Goal: Task Accomplishment & Management: Manage account settings

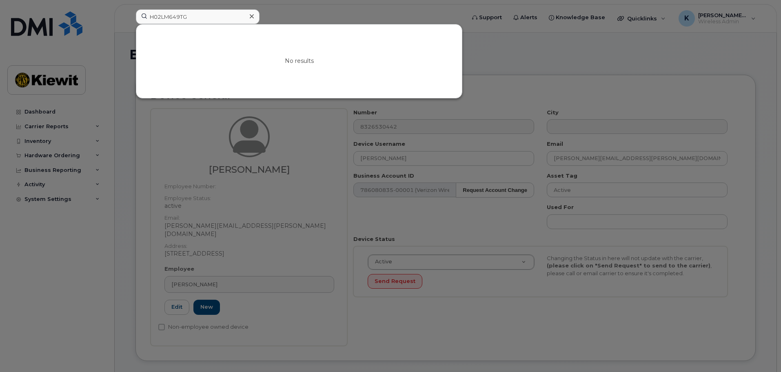
click at [312, 5] on div at bounding box center [390, 186] width 781 height 372
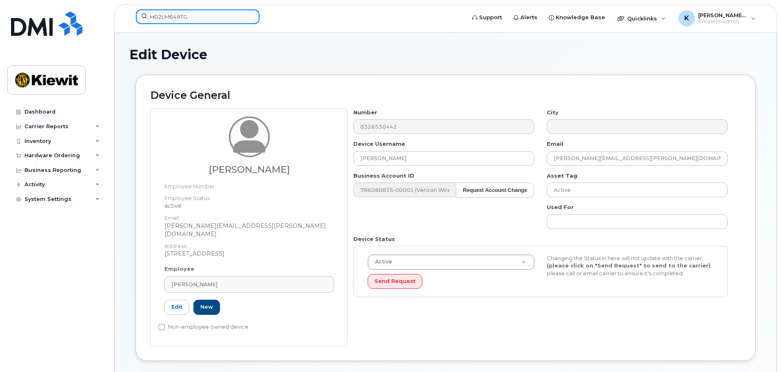
click at [176, 13] on input "H02LM649TG" at bounding box center [198, 16] width 124 height 15
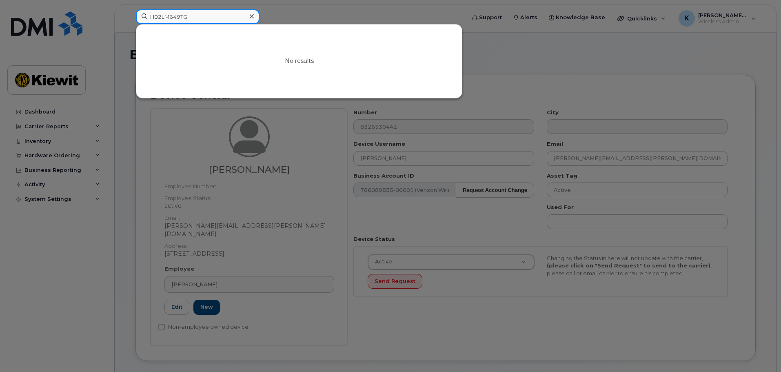
paste input "351829685203454"
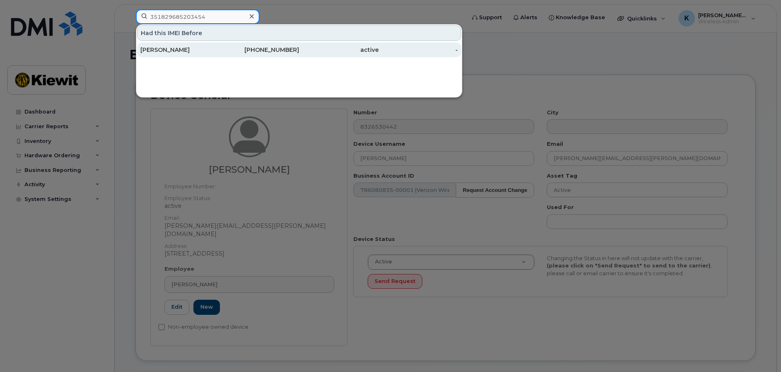
type input "351829685203454"
click at [228, 53] on div "339-440-1335" at bounding box center [260, 50] width 80 height 8
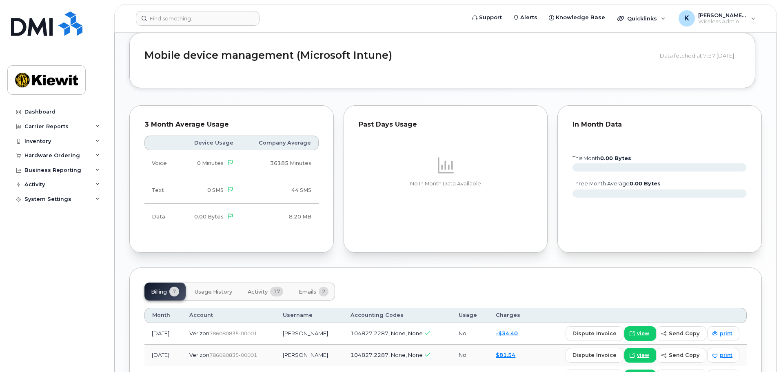
scroll to position [530, 0]
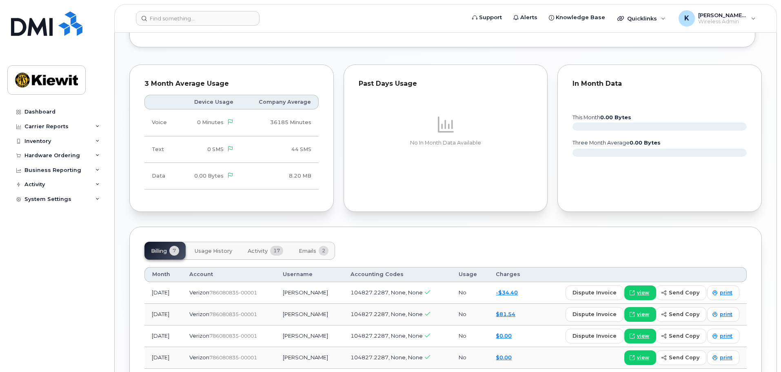
click at [204, 248] on span "Usage History" at bounding box center [214, 251] width 38 height 7
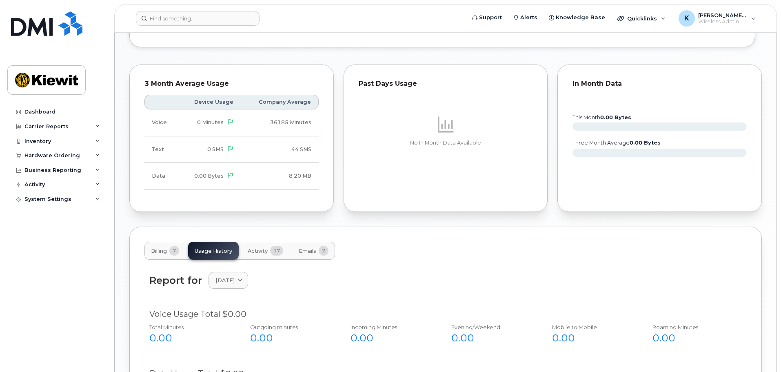
click at [169, 248] on button "Billing 7" at bounding box center [164, 251] width 41 height 18
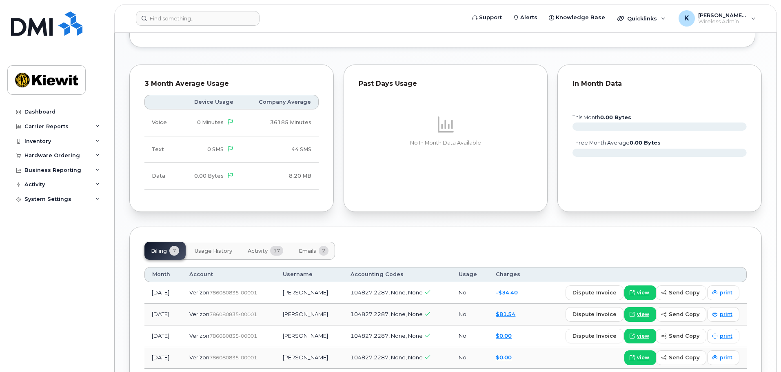
click at [264, 248] on span "Activity" at bounding box center [258, 251] width 20 height 7
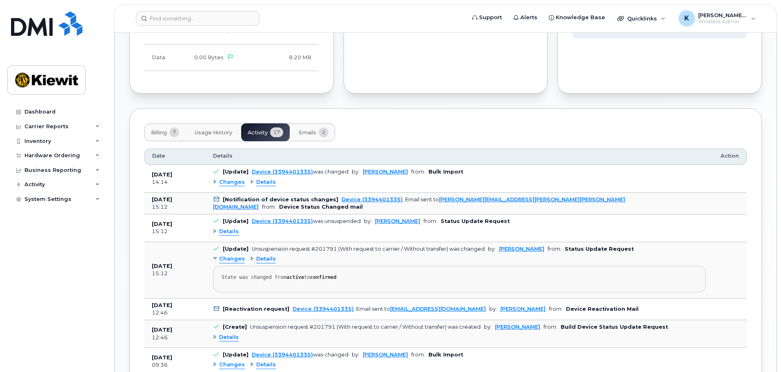
scroll to position [653, 0]
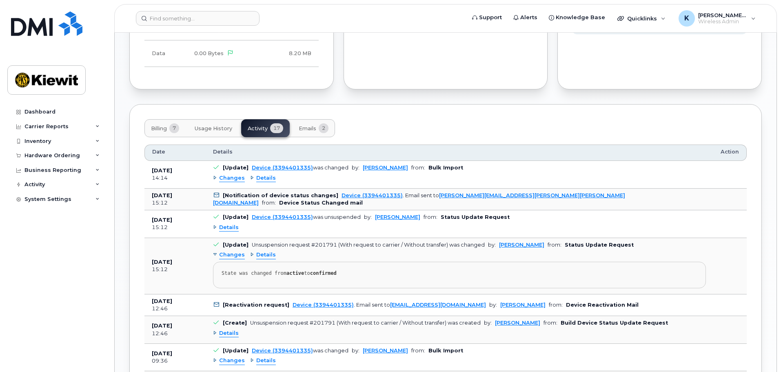
click at [256, 174] on span "Details" at bounding box center [266, 178] width 20 height 8
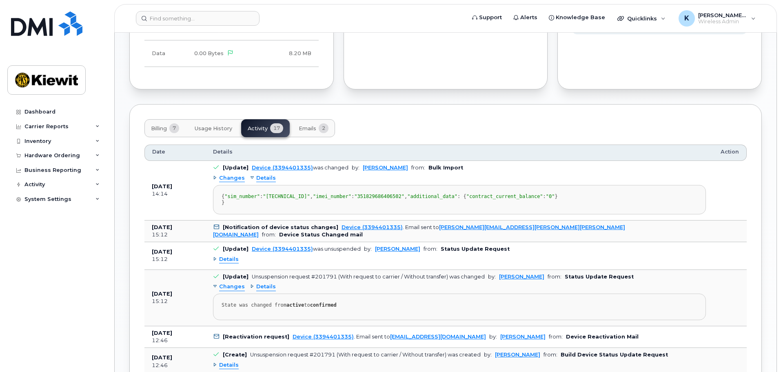
click at [256, 174] on span "Details" at bounding box center [266, 178] width 20 height 8
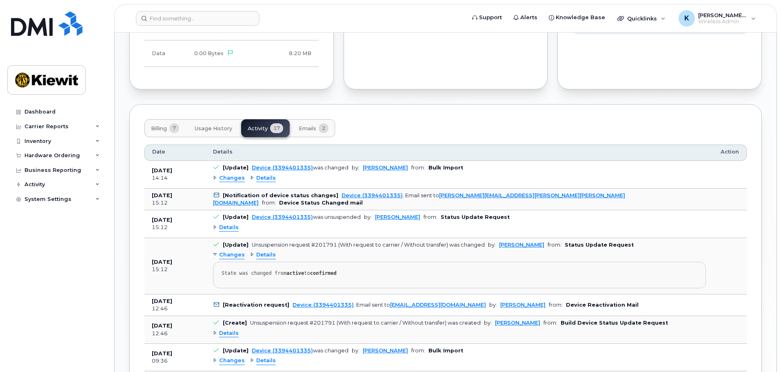
click at [231, 174] on span "Changes" at bounding box center [232, 178] width 26 height 8
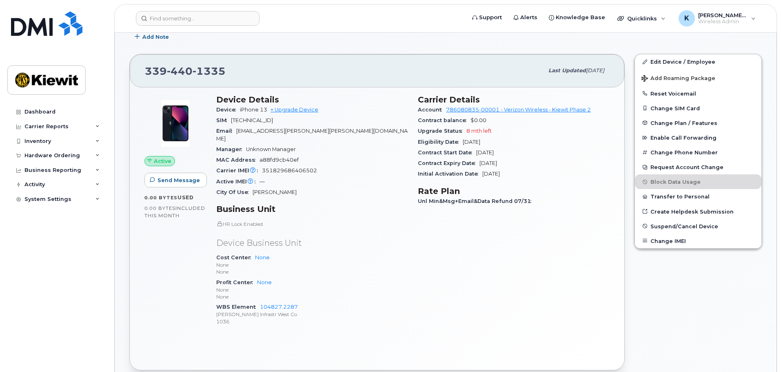
scroll to position [0, 0]
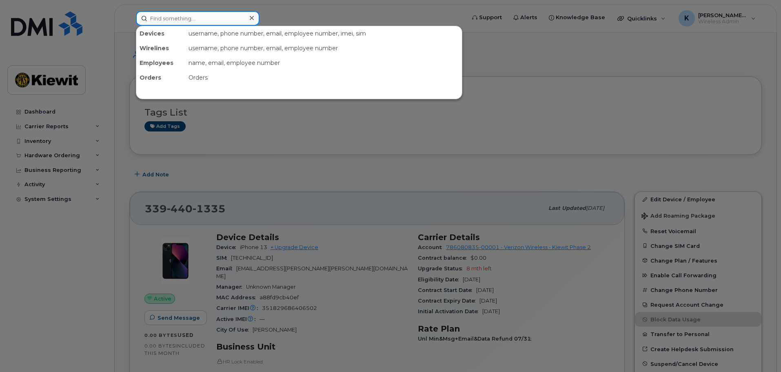
drag, startPoint x: 208, startPoint y: 19, endPoint x: 213, endPoint y: 23, distance: 6.6
click at [209, 18] on input at bounding box center [198, 18] width 124 height 15
paste input "351829685203454"
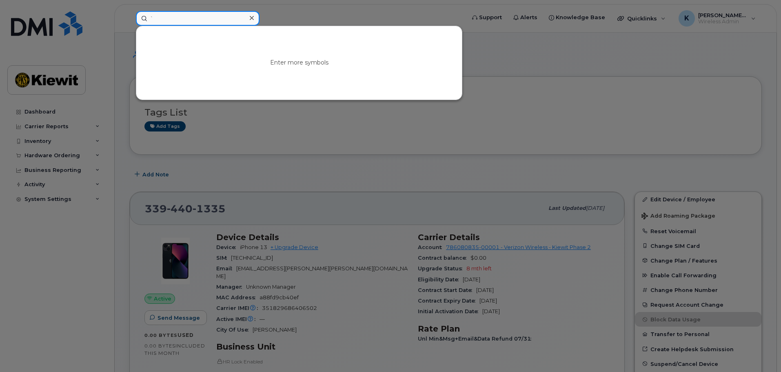
type input "`"
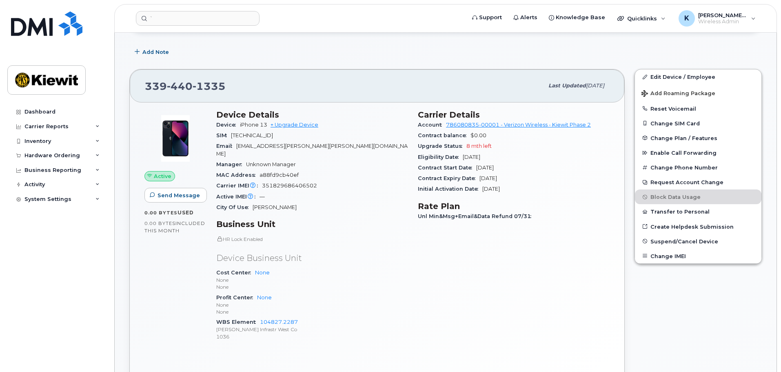
scroll to position [82, 0]
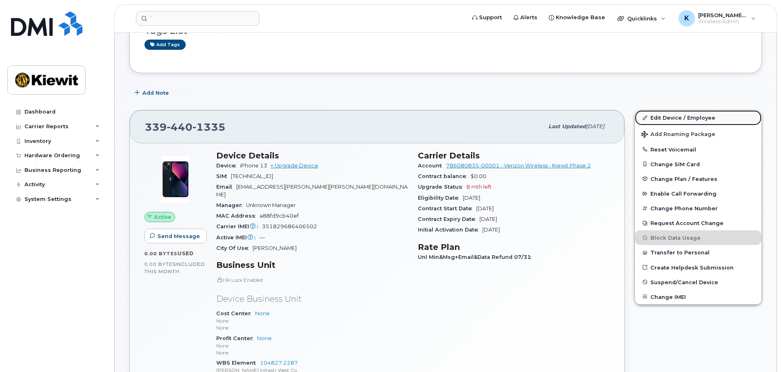
click at [665, 119] on link "Edit Device / Employee" at bounding box center [698, 117] width 126 height 15
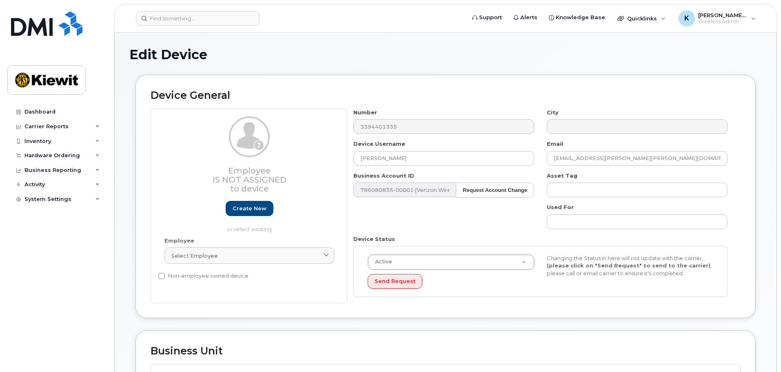
click at [581, 54] on h1 "Edit Device" at bounding box center [445, 54] width 632 height 14
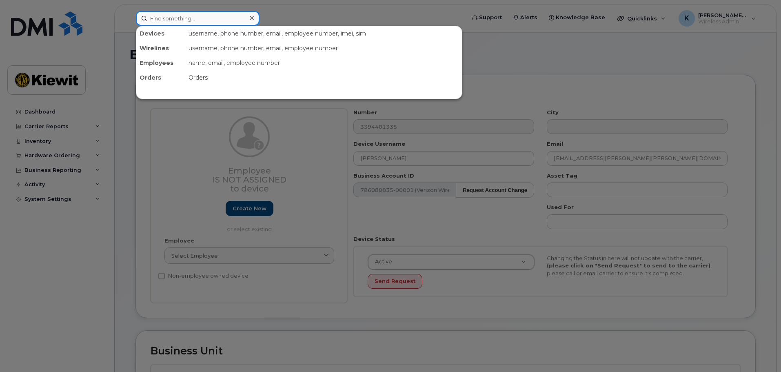
click at [230, 21] on input at bounding box center [198, 18] width 124 height 15
paste input "351829685203454"
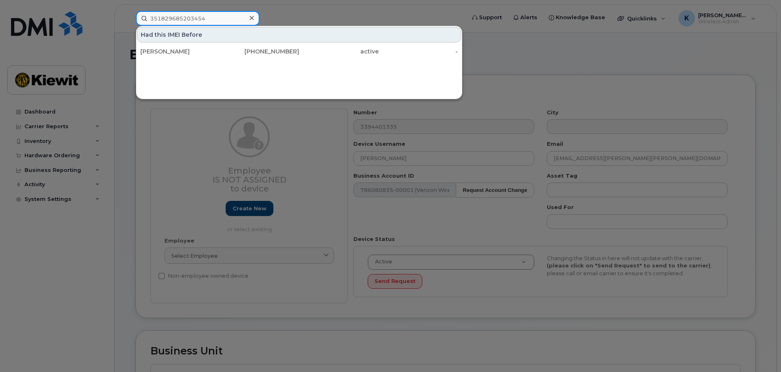
type input "351829685203454"
click at [235, 38] on div "Had this IMEI Before" at bounding box center [299, 35] width 324 height 16
click at [197, 31] on div "Had this IMEI Before" at bounding box center [299, 35] width 324 height 16
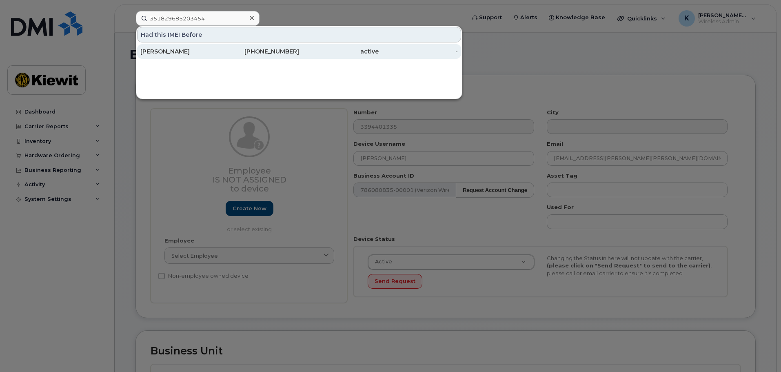
click at [199, 51] on div "[PERSON_NAME]" at bounding box center [180, 51] width 80 height 8
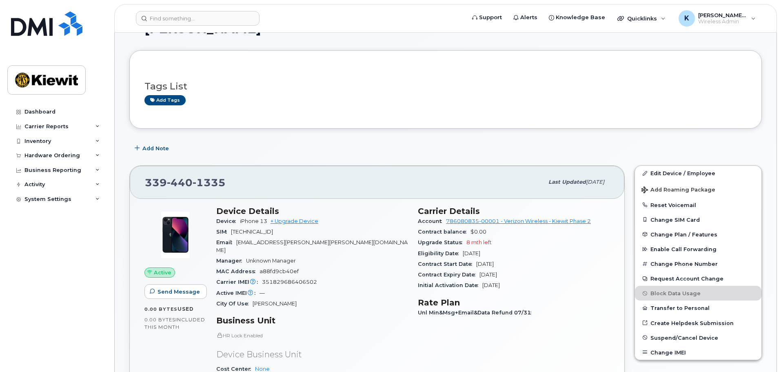
scroll to position [41, 0]
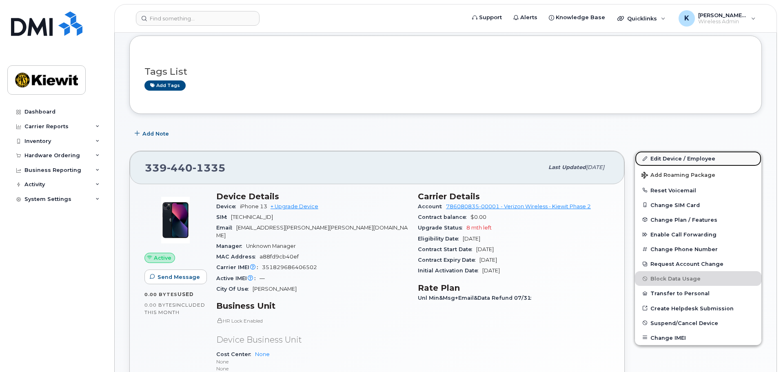
click at [659, 156] on link "Edit Device / Employee" at bounding box center [698, 158] width 126 height 15
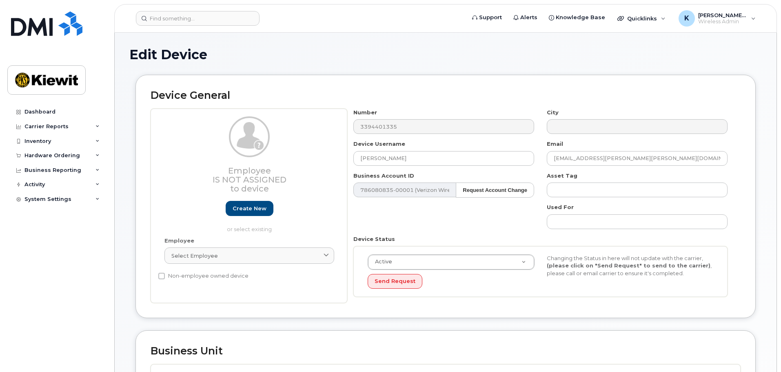
click at [668, 319] on div "Device General Employee Is not assigned to device Create new or select existing…" at bounding box center [445, 202] width 632 height 255
click at [182, 47] on h1 "Edit Device" at bounding box center [445, 54] width 632 height 14
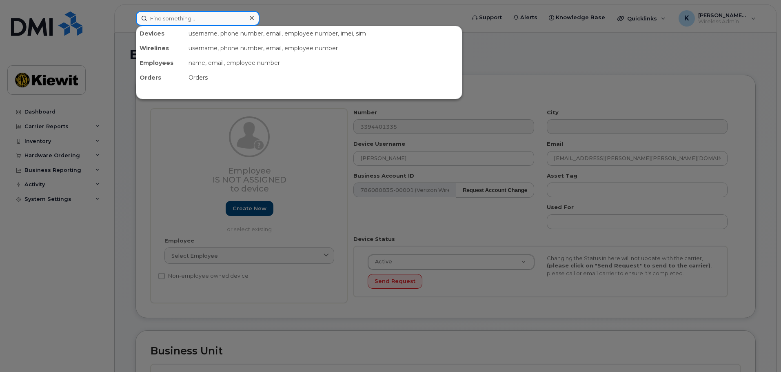
click at [200, 19] on input at bounding box center [198, 18] width 124 height 15
paste input "562-764-0520"
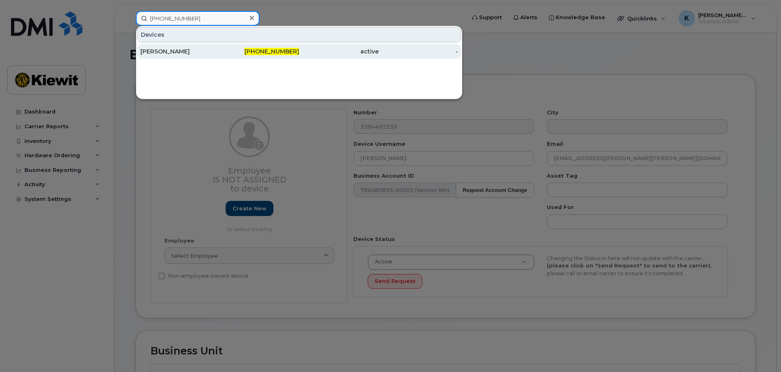
type input "562-764-0520"
click at [211, 56] on div "Kevin Cornelius" at bounding box center [180, 51] width 80 height 15
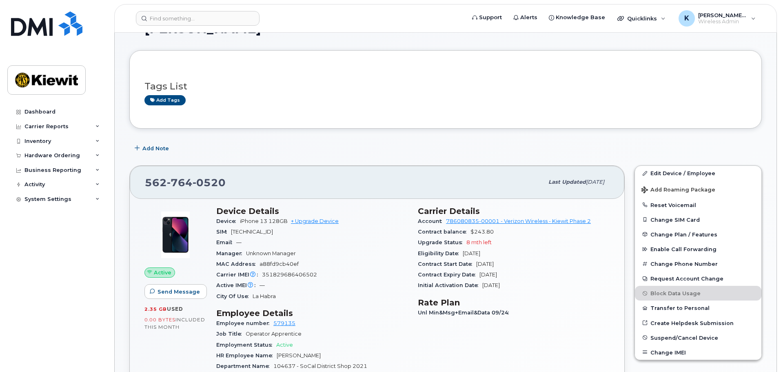
scroll to position [41, 0]
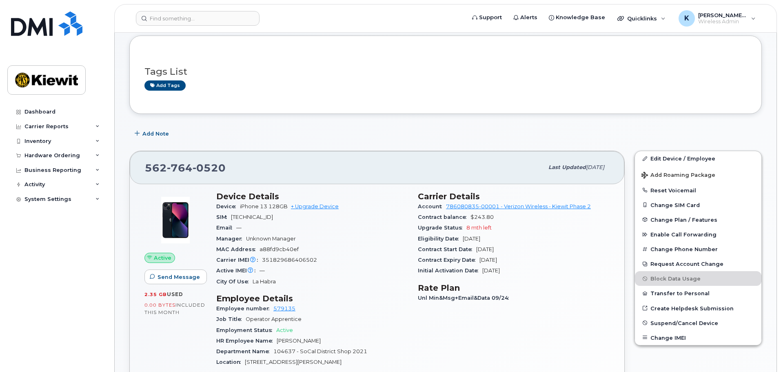
click at [302, 257] on span "351829686406502" at bounding box center [289, 260] width 55 height 6
copy span "351829686406502"
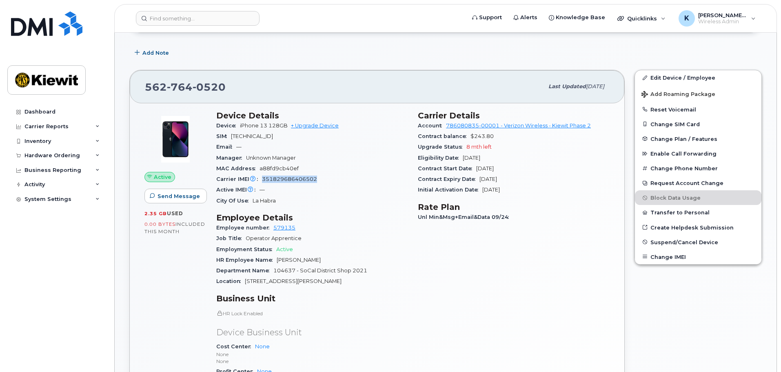
scroll to position [122, 0]
click at [445, 282] on div "Carrier Details Account 786080835-00001 - Verizon Wireless - Kiewit Phase 2 Con…" at bounding box center [514, 265] width 202 height 321
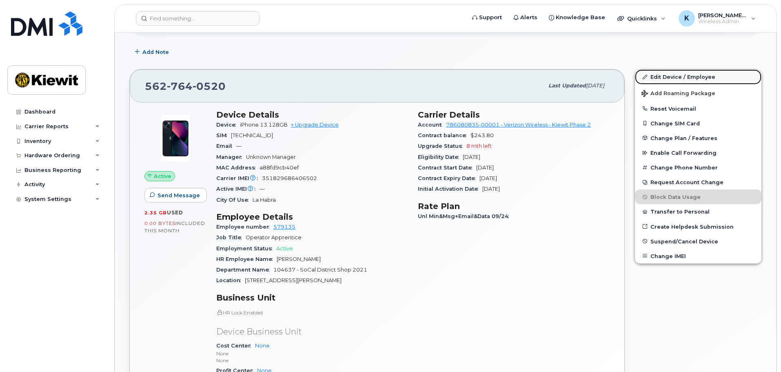
click at [673, 75] on link "Edit Device / Employee" at bounding box center [698, 76] width 126 height 15
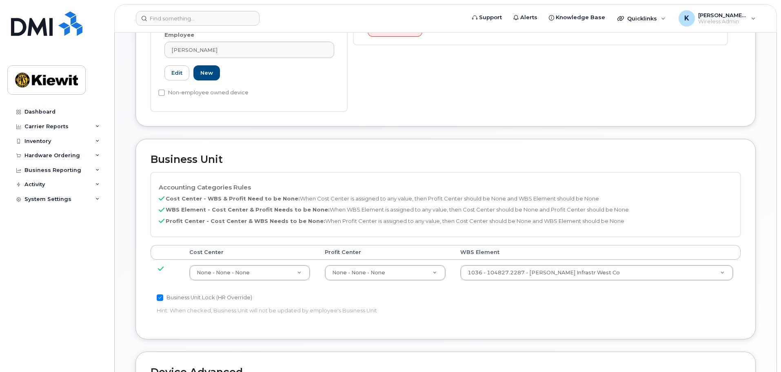
scroll to position [367, 0]
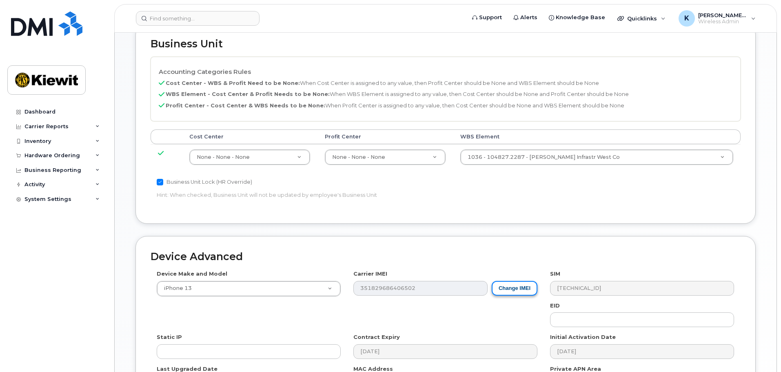
click at [513, 281] on button "Change IMEI" at bounding box center [515, 288] width 46 height 15
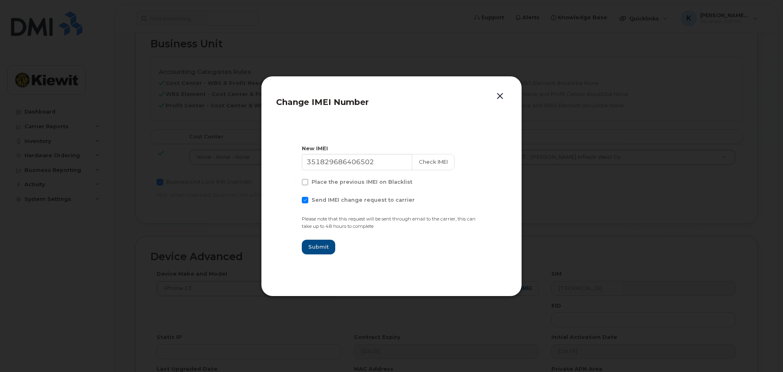
click at [501, 95] on button "button" at bounding box center [500, 96] width 12 height 11
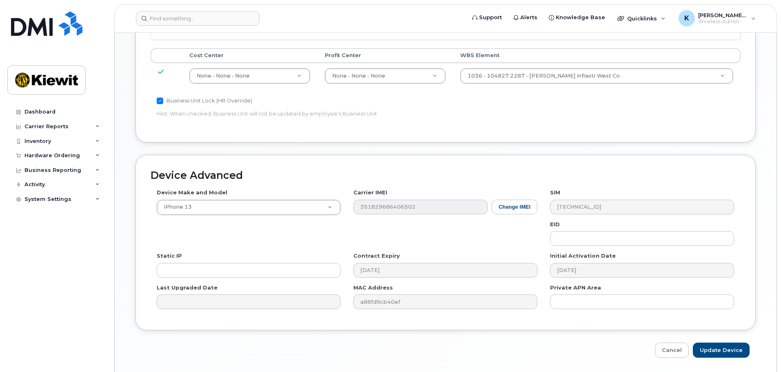
scroll to position [449, 0]
click at [509, 199] on button "Change IMEI" at bounding box center [515, 206] width 46 height 15
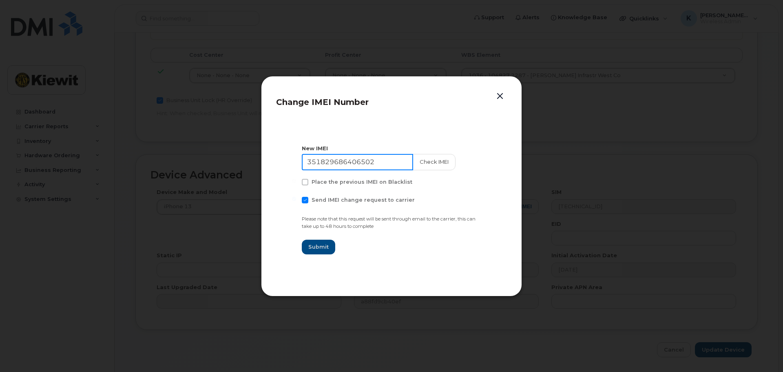
drag, startPoint x: 305, startPoint y: 171, endPoint x: 247, endPoint y: 178, distance: 58.1
click at [264, 176] on div "Change IMEI Number New IMEI 351829686406502 Check IMEI Place the previous IMEI …" at bounding box center [391, 186] width 261 height 220
drag, startPoint x: 382, startPoint y: 155, endPoint x: 234, endPoint y: 173, distance: 148.3
click at [234, 173] on div "Change IMEI Number New IMEI 351829686406502 Check IMEI Place the previous IMEI …" at bounding box center [391, 186] width 783 height 372
type input "350776597536953"
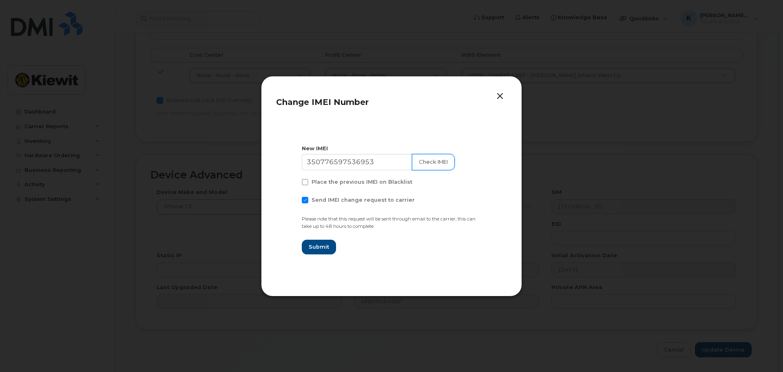
click at [417, 164] on button "Check IMEI" at bounding box center [433, 162] width 43 height 16
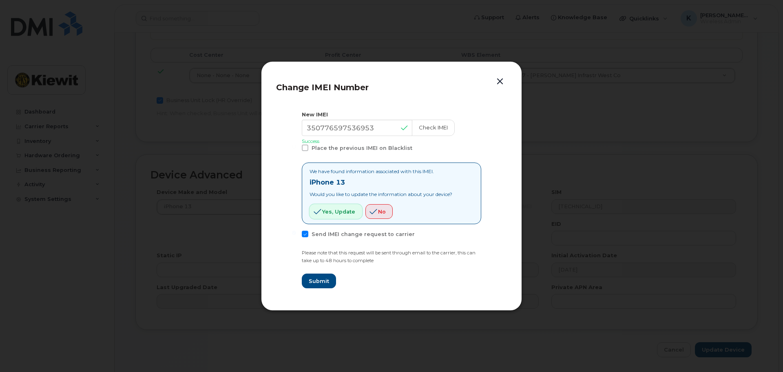
click at [344, 216] on button "Yes, update" at bounding box center [336, 211] width 53 height 15
click at [340, 209] on span "Yes, update" at bounding box center [338, 212] width 33 height 8
click at [320, 277] on span "Submit" at bounding box center [318, 281] width 20 height 8
type input "350776597536953"
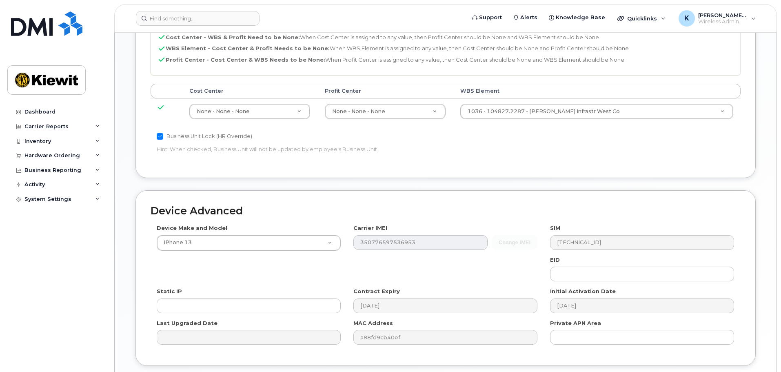
scroll to position [467, 0]
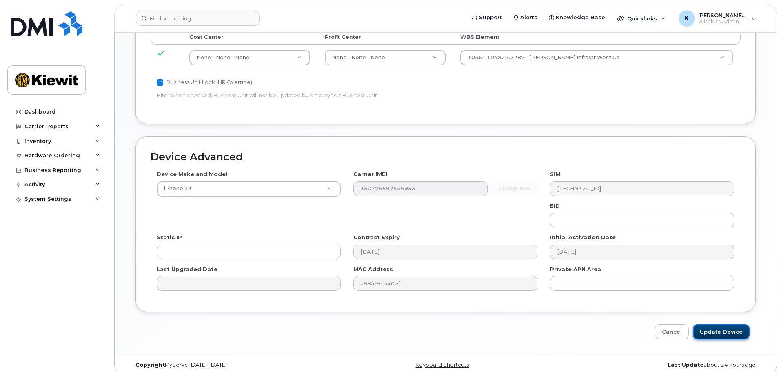
click at [726, 325] on input "Update Device" at bounding box center [721, 331] width 57 height 15
type input "Saving..."
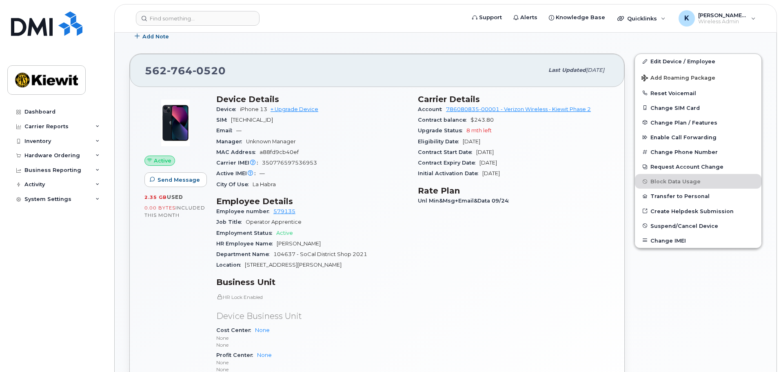
scroll to position [122, 0]
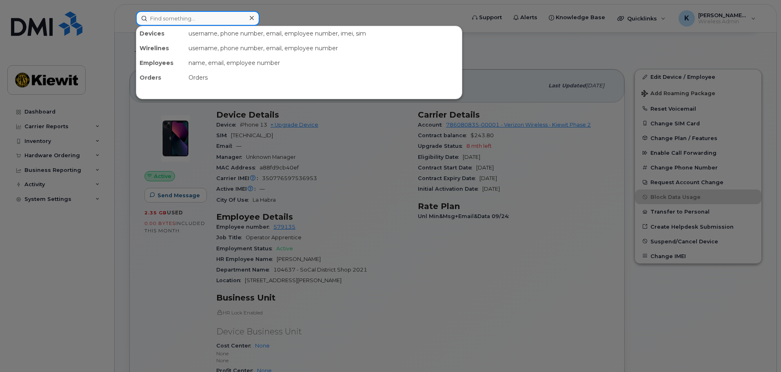
click at [204, 21] on input at bounding box center [198, 18] width 124 height 15
paste input "351829686406502"
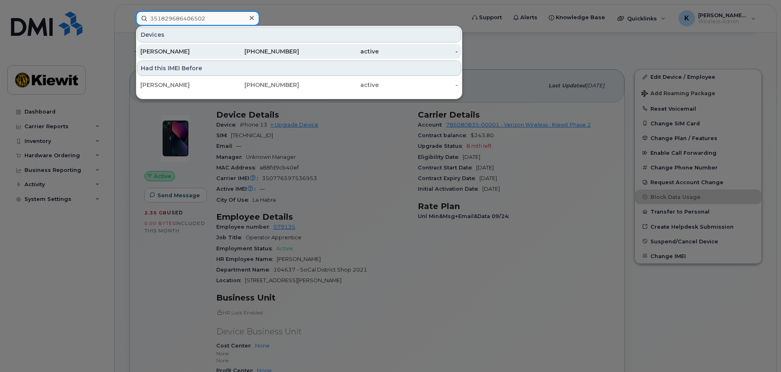
type input "351829686406502"
click at [193, 53] on div "[PERSON_NAME]" at bounding box center [180, 51] width 80 height 8
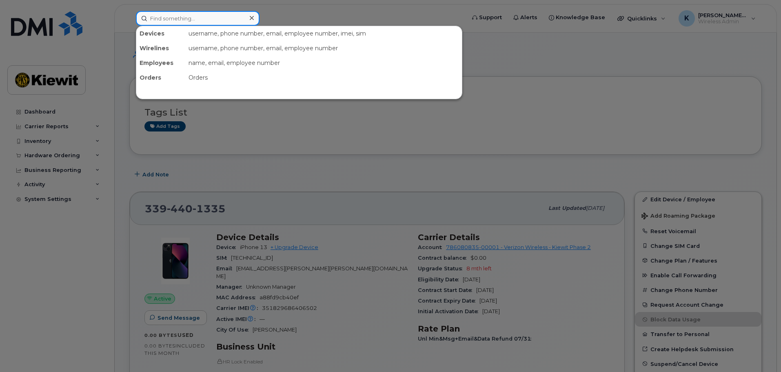
click at [190, 24] on input at bounding box center [198, 18] width 124 height 15
paste input "[PHONE_NUMBER]"
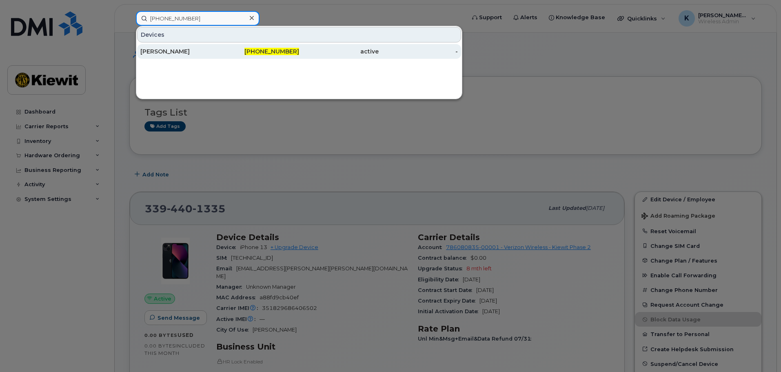
type input "[PHONE_NUMBER]"
click at [192, 51] on div "[PERSON_NAME]" at bounding box center [180, 51] width 80 height 8
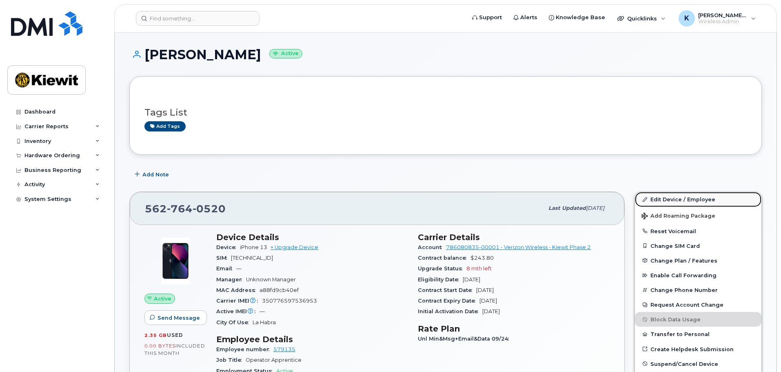
click at [683, 197] on link "Edit Device / Employee" at bounding box center [698, 199] width 126 height 15
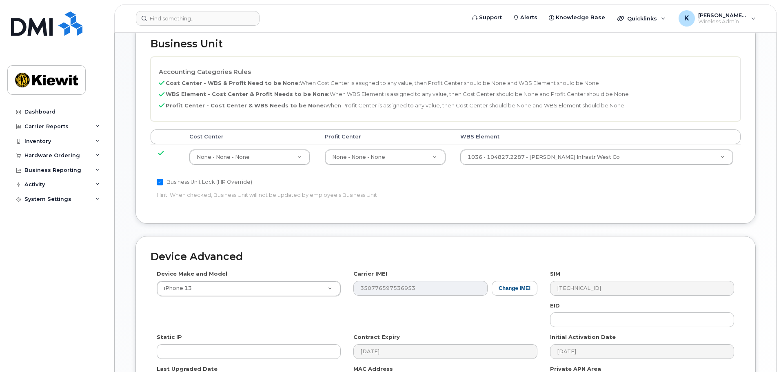
scroll to position [467, 0]
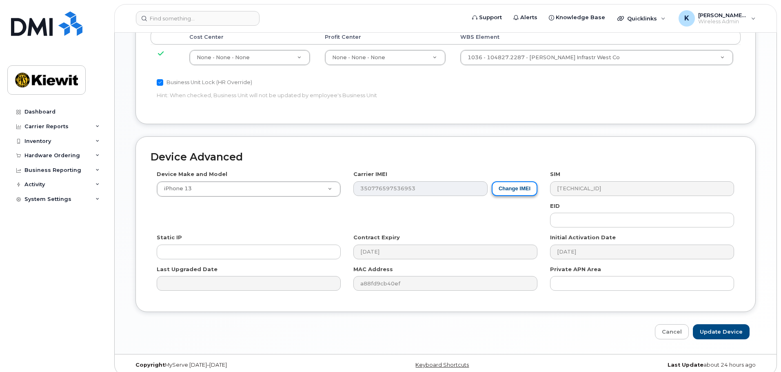
click at [509, 181] on button "Change IMEI" at bounding box center [515, 188] width 46 height 15
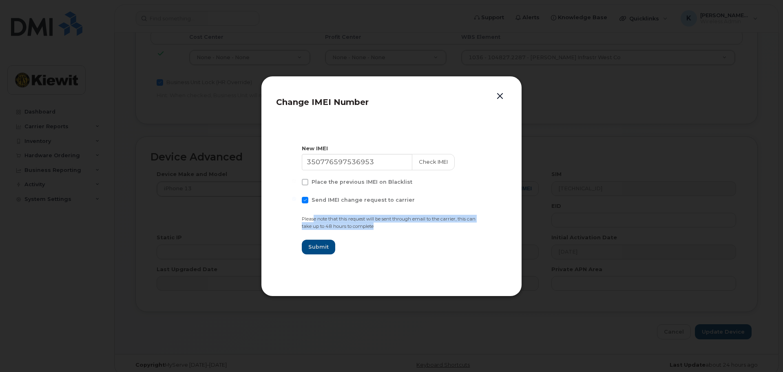
drag, startPoint x: 315, startPoint y: 219, endPoint x: 413, endPoint y: 224, distance: 97.6
click at [413, 224] on div "Send IMEI change request to carrier Please note that this request will be sent …" at bounding box center [392, 213] width 180 height 33
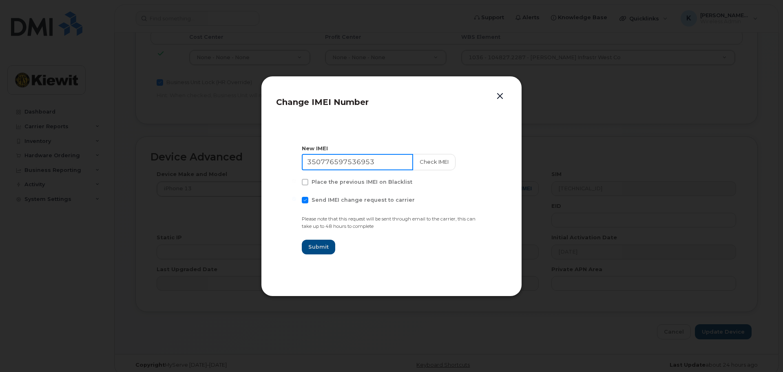
drag, startPoint x: 378, startPoint y: 160, endPoint x: 213, endPoint y: 164, distance: 165.3
click at [213, 164] on div "Change IMEI Number New IMEI 350776597536953 Check IMEI Place the previous IMEI …" at bounding box center [391, 186] width 783 height 372
click at [501, 91] on button "button" at bounding box center [500, 96] width 12 height 11
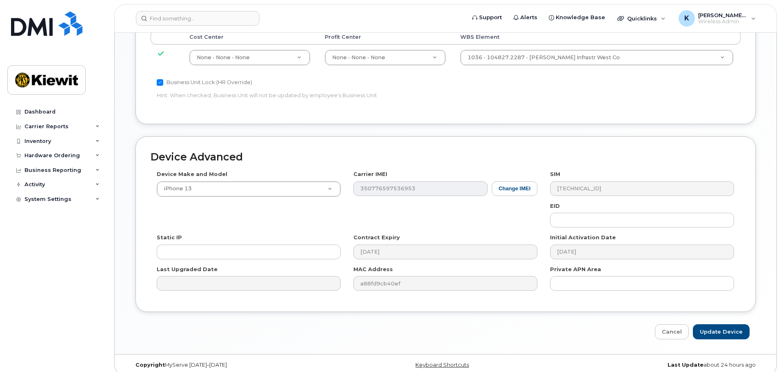
click at [428, 214] on div "Device Make and Model iPhone 13 Android TCL 502 Watch Apple Watch S9 41mm Andro…" at bounding box center [446, 233] width 590 height 126
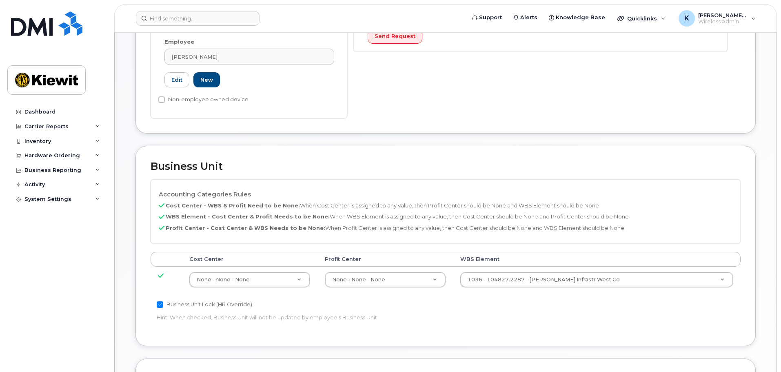
scroll to position [449, 0]
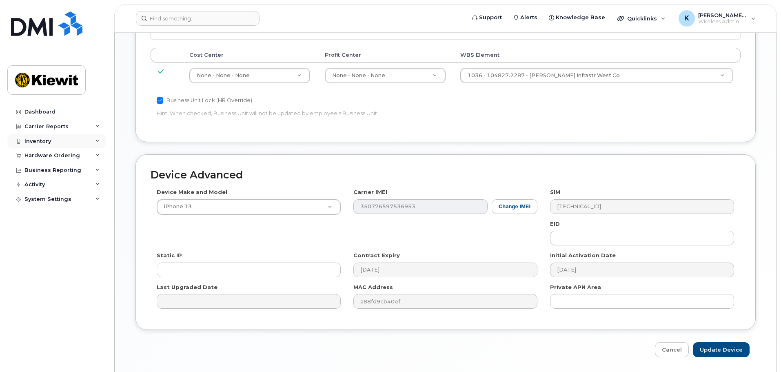
click at [78, 135] on div "Inventory" at bounding box center [56, 141] width 99 height 15
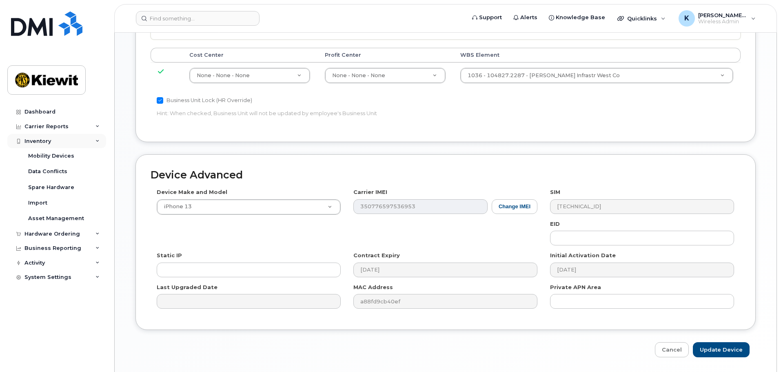
click at [78, 135] on div "Inventory" at bounding box center [56, 141] width 99 height 15
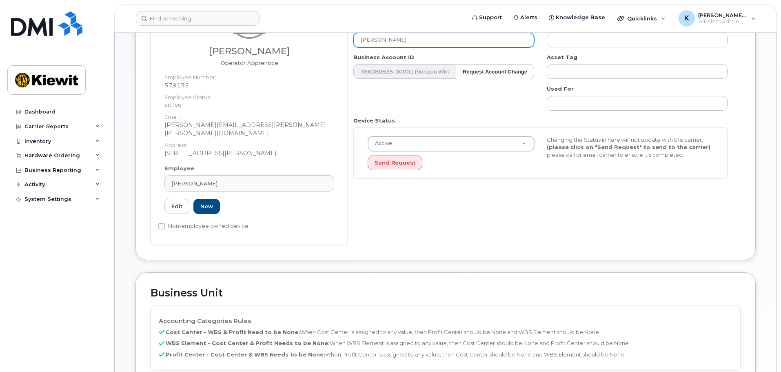
scroll to position [0, 0]
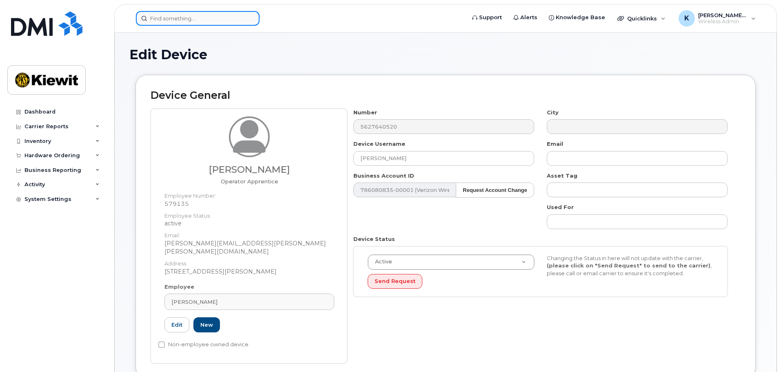
click at [215, 19] on input at bounding box center [198, 18] width 124 height 15
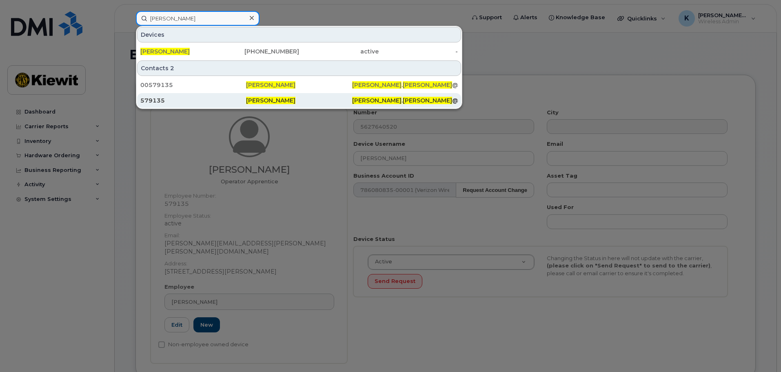
type input "kevin cornelius"
click at [220, 97] on div "579135" at bounding box center [193, 100] width 106 height 8
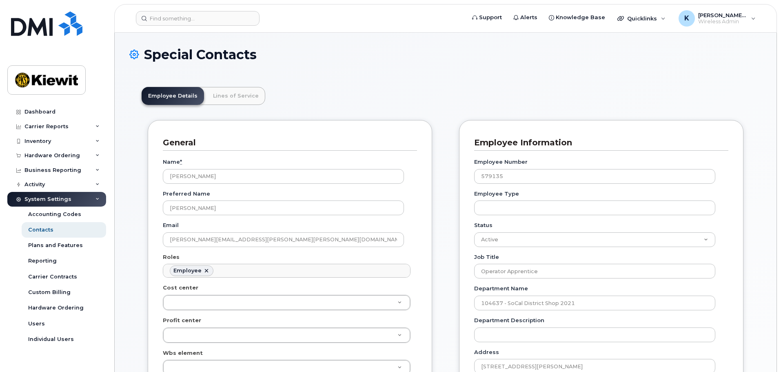
scroll to position [24, 0]
click at [203, 20] on input at bounding box center [198, 18] width 124 height 15
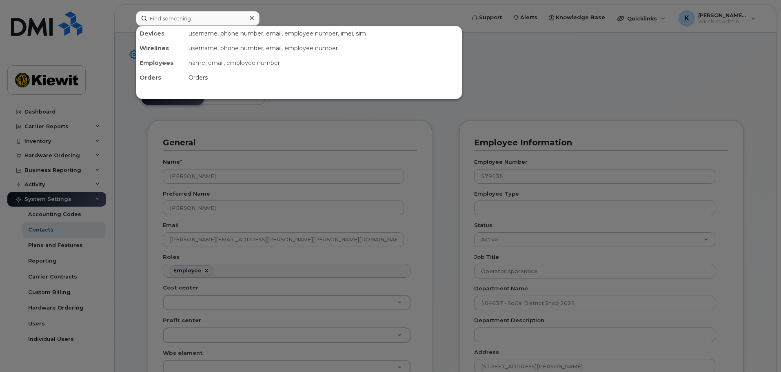
click at [282, 128] on div at bounding box center [390, 186] width 781 height 372
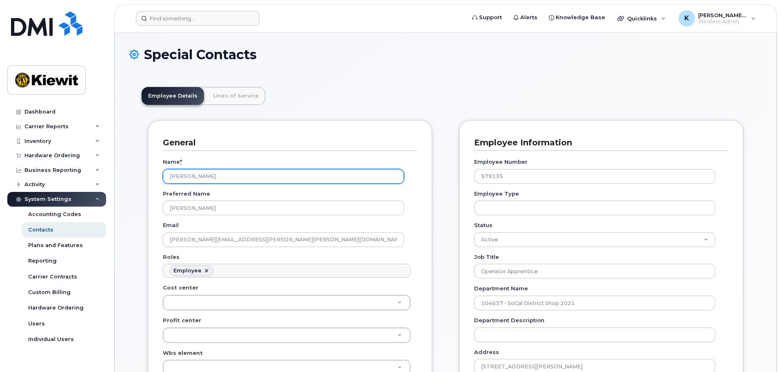
drag, startPoint x: 219, startPoint y: 173, endPoint x: 157, endPoint y: 135, distance: 72.0
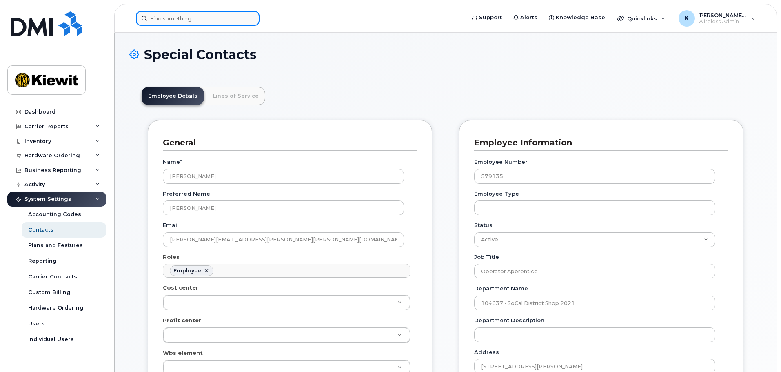
click at [201, 14] on input at bounding box center [198, 18] width 124 height 15
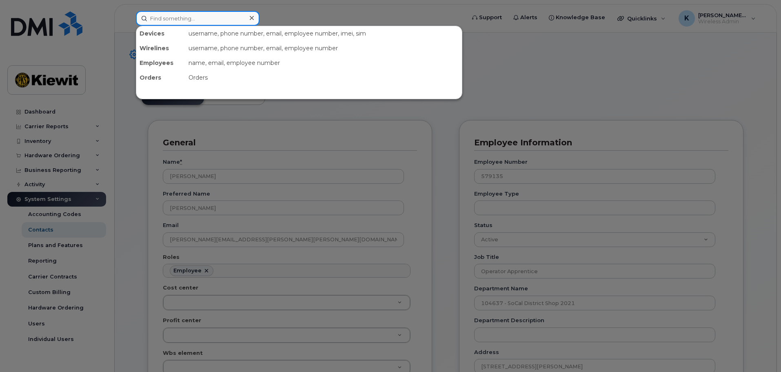
paste input "[PERSON_NAME]"
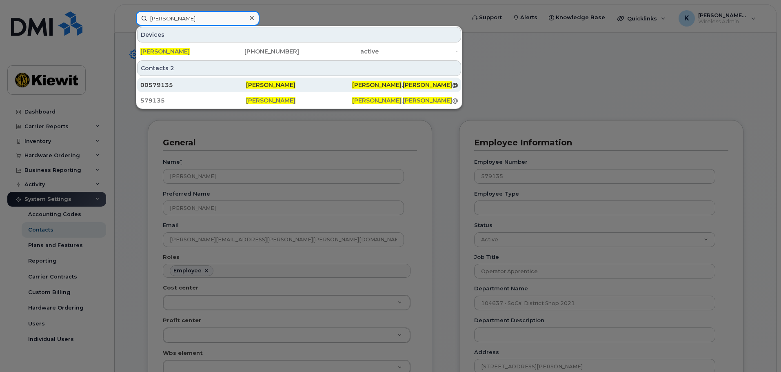
type input "[PERSON_NAME]"
click at [206, 83] on div "00579135" at bounding box center [193, 85] width 106 height 8
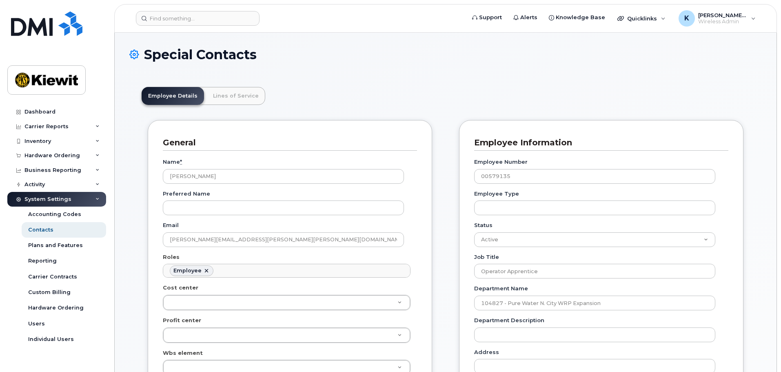
scroll to position [24, 0]
click at [224, 94] on link "Lines of Service" at bounding box center [235, 96] width 59 height 18
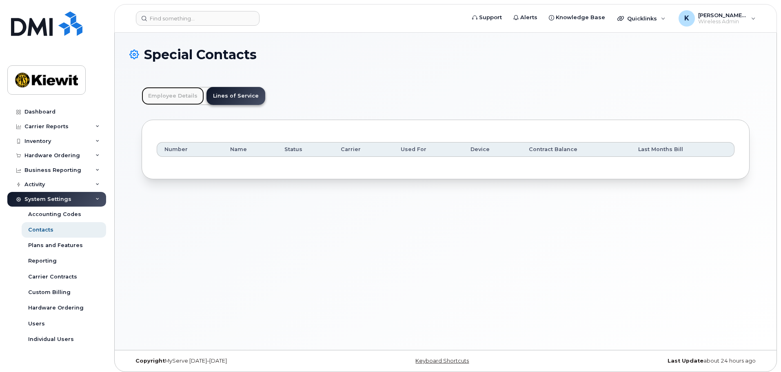
click at [186, 96] on link "Employee Details" at bounding box center [173, 96] width 62 height 18
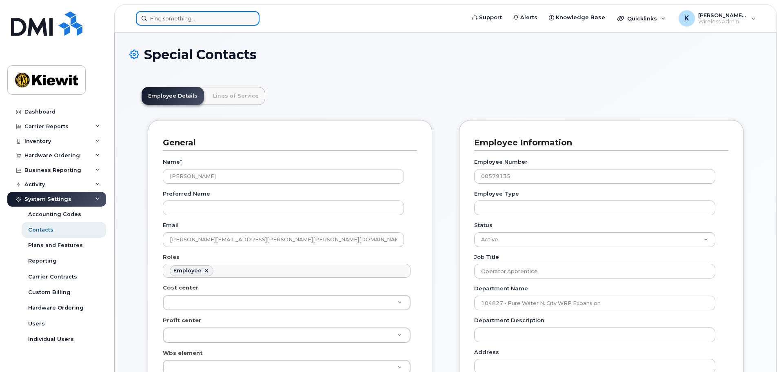
click at [202, 20] on input at bounding box center [198, 18] width 124 height 15
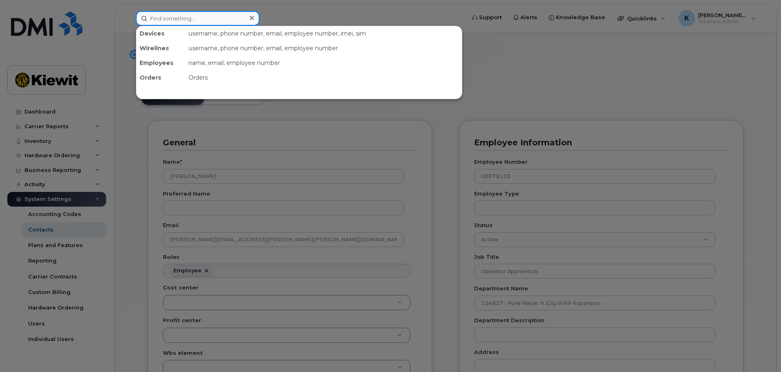
paste input "[PERSON_NAME]"
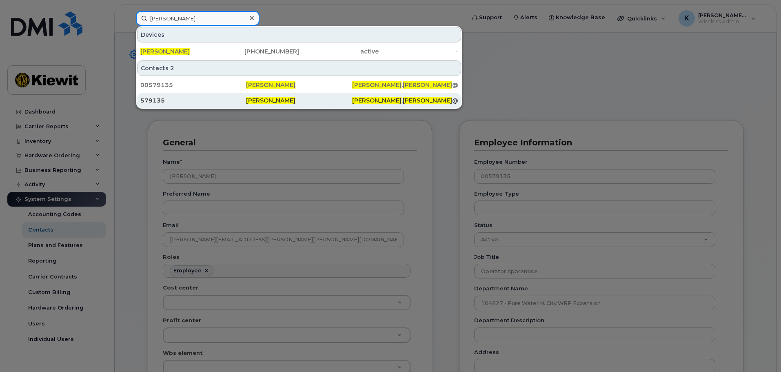
type input "[PERSON_NAME]"
click at [194, 98] on div "579135" at bounding box center [193, 100] width 106 height 8
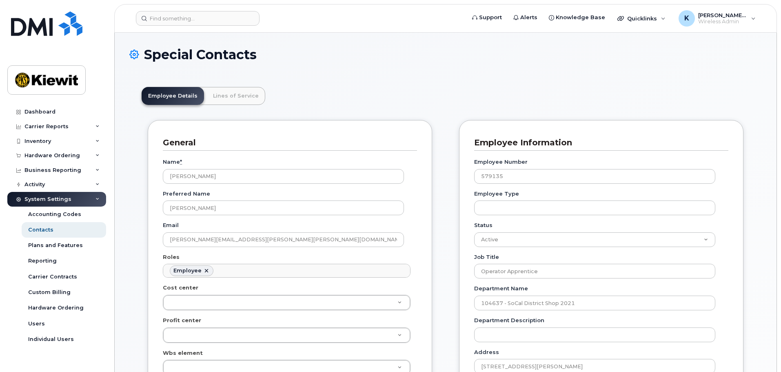
scroll to position [24, 0]
click at [217, 89] on link "Lines of Service" at bounding box center [235, 96] width 59 height 18
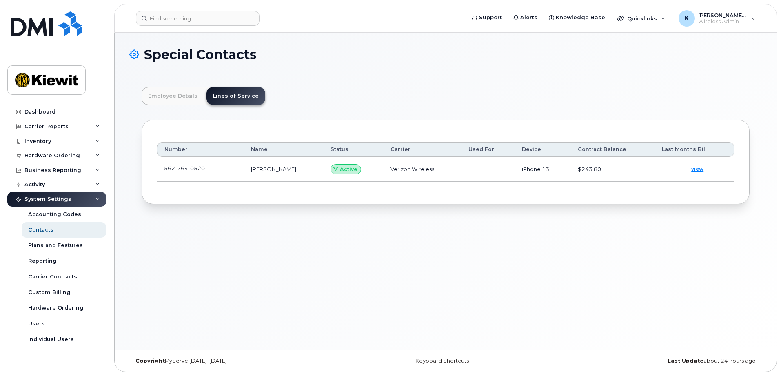
click at [197, 167] on span "0520" at bounding box center [196, 168] width 17 height 7
click at [333, 169] on icon at bounding box center [335, 168] width 5 height 5
click at [699, 168] on span "view" at bounding box center [697, 168] width 12 height 7
click at [188, 16] on input at bounding box center [198, 18] width 124 height 15
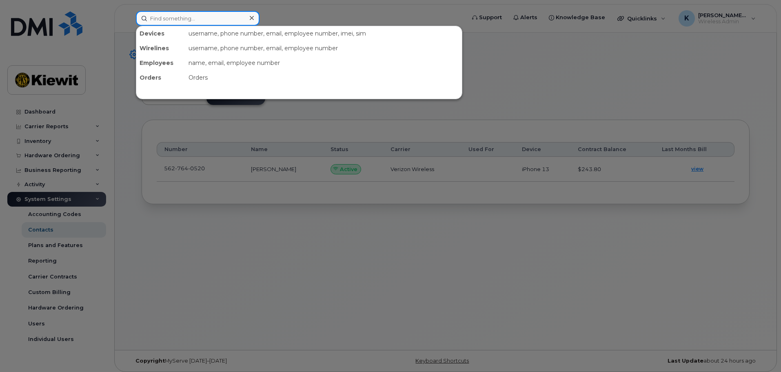
paste input "[PERSON_NAME]"
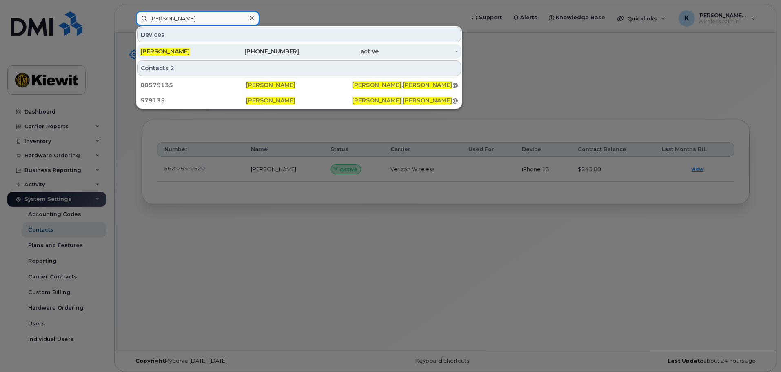
type input "[PERSON_NAME]"
click at [201, 53] on div "[PERSON_NAME]" at bounding box center [180, 51] width 80 height 8
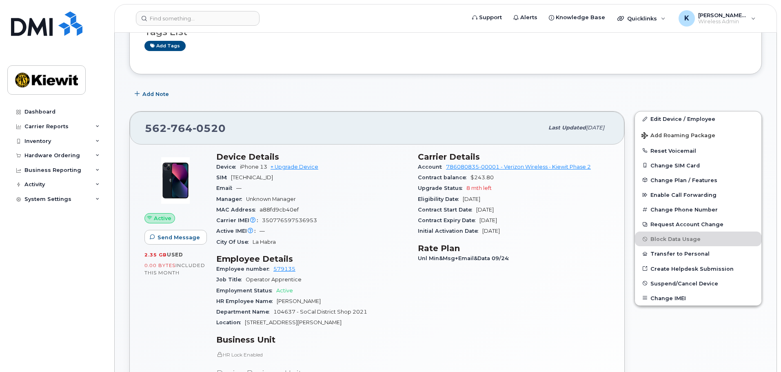
scroll to position [122, 0]
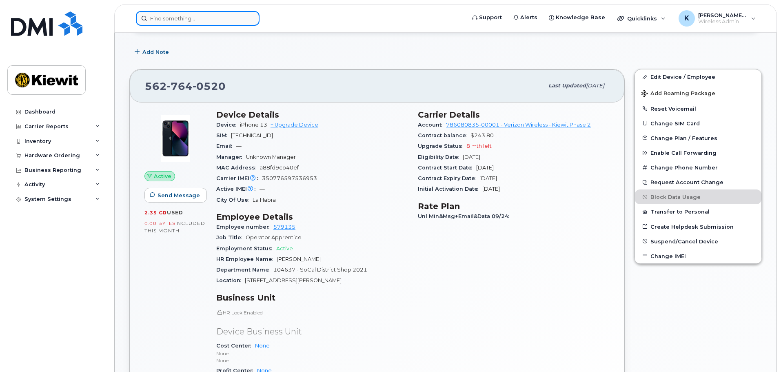
click at [226, 15] on input at bounding box center [198, 18] width 124 height 15
paste input "351829685203454"
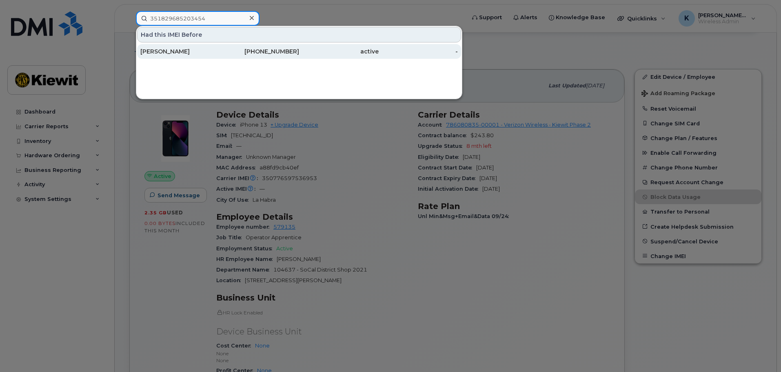
type input "351829685203454"
click at [213, 51] on div "[PERSON_NAME]" at bounding box center [180, 51] width 80 height 8
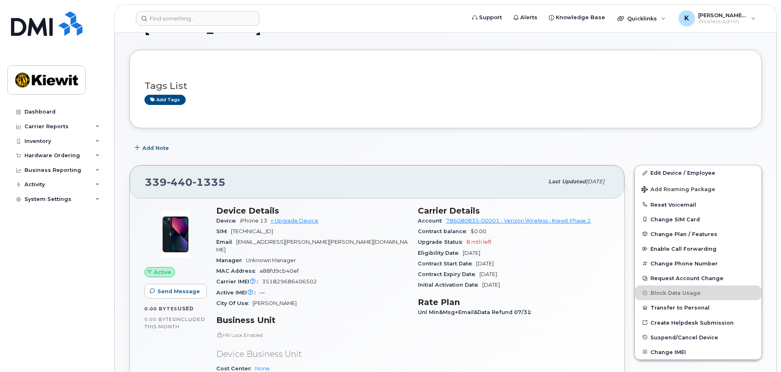
scroll to position [41, 0]
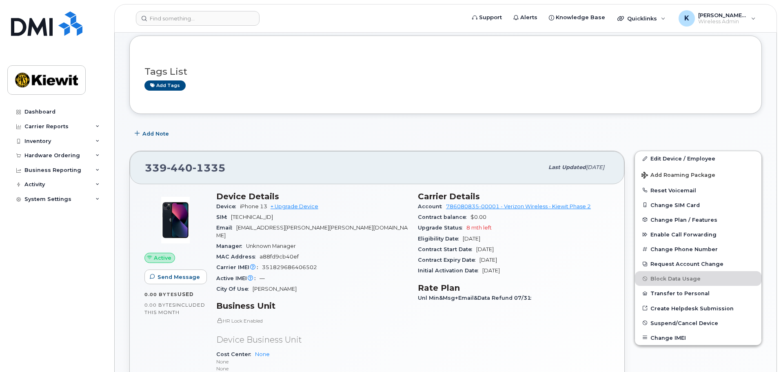
click at [292, 264] on span "351829686406502" at bounding box center [289, 267] width 55 height 6
copy span "351829686406502"
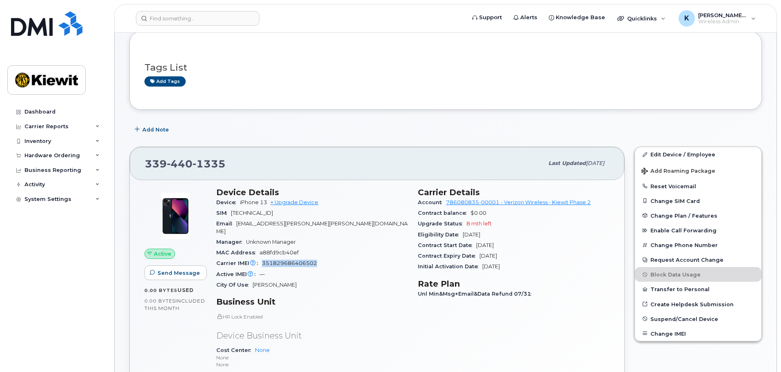
scroll to position [0, 0]
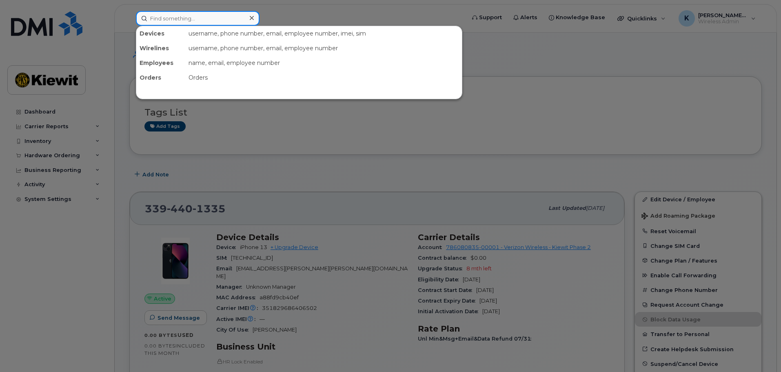
click at [209, 22] on input at bounding box center [198, 18] width 124 height 15
paste input "351829686406502"
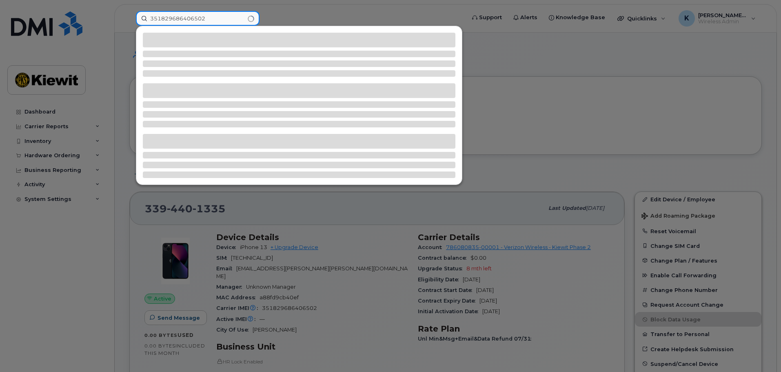
click at [129, 26] on div "351829686406502" at bounding box center [297, 18] width 337 height 15
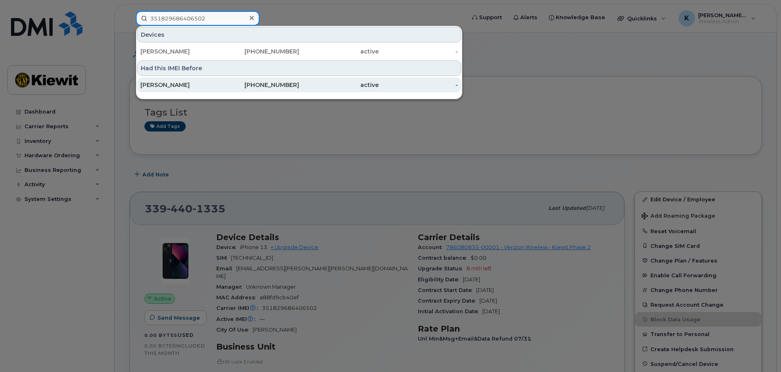
type input "351829686406502"
click at [213, 86] on div "[PERSON_NAME]" at bounding box center [180, 85] width 80 height 8
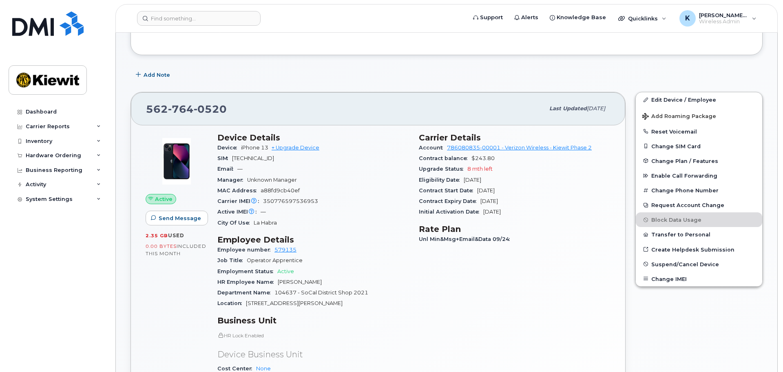
scroll to position [122, 0]
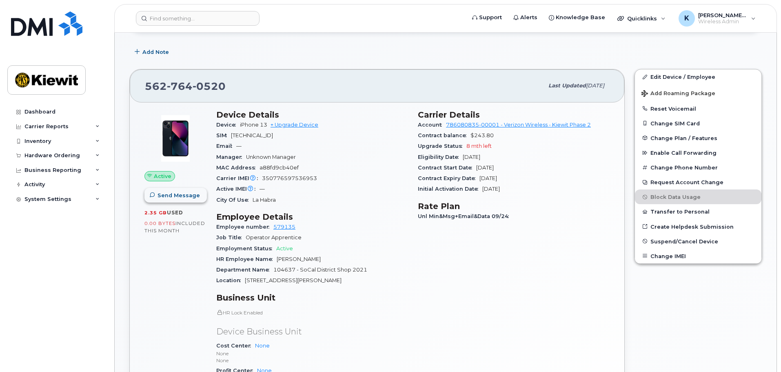
click at [164, 193] on span "Send Message" at bounding box center [178, 195] width 42 height 8
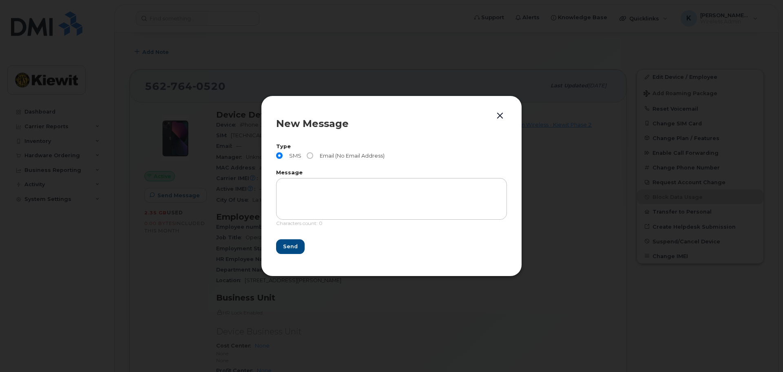
click at [495, 114] on button "button" at bounding box center [500, 115] width 12 height 11
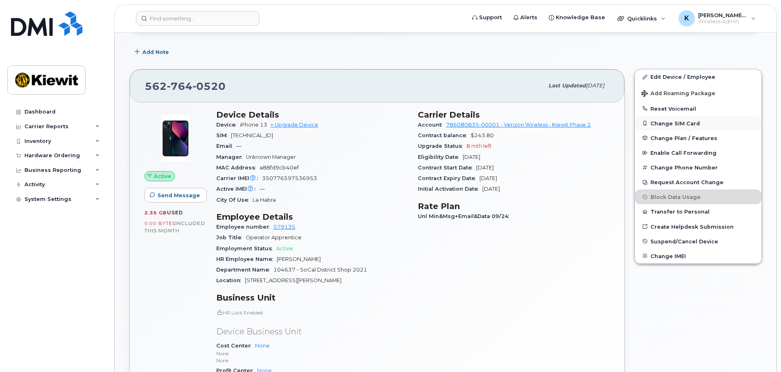
click at [678, 125] on button "Change SIM Card" at bounding box center [698, 123] width 126 height 15
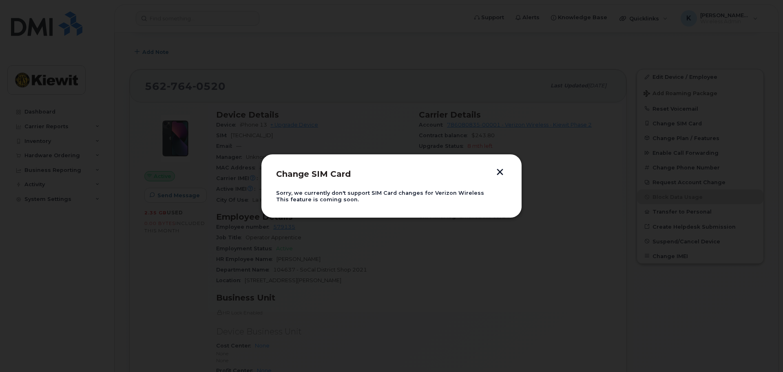
click at [508, 165] on div "Change SIM Card Sorry, we currently don't support SIM Card changes for Verizon …" at bounding box center [391, 186] width 261 height 64
click at [504, 169] on div "Change SIM Card Sorry, we currently don't support SIM Card changes for Verizon …" at bounding box center [391, 186] width 261 height 64
click at [502, 170] on button "button" at bounding box center [500, 173] width 12 height 9
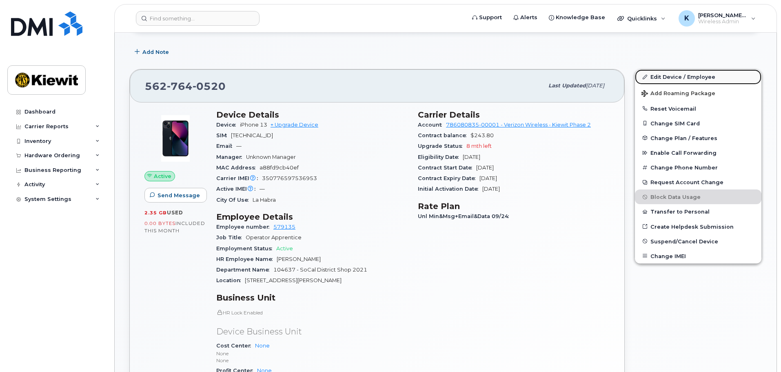
click at [671, 79] on link "Edit Device / Employee" at bounding box center [698, 76] width 126 height 15
click at [672, 258] on button "Change IMEI" at bounding box center [698, 255] width 126 height 15
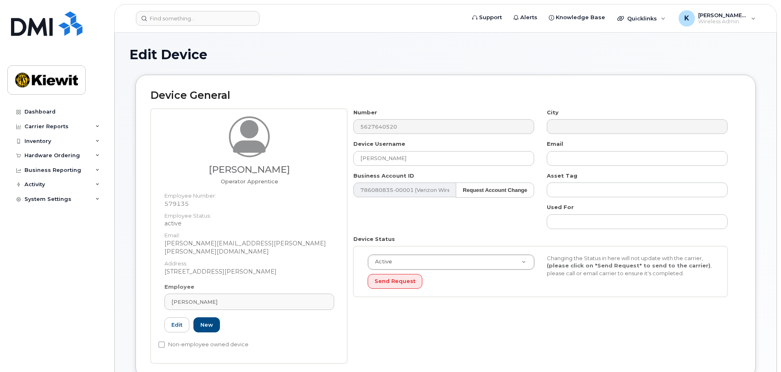
drag, startPoint x: 288, startPoint y: 171, endPoint x: 167, endPoint y: 171, distance: 121.6
click at [167, 171] on h3 "[PERSON_NAME]" at bounding box center [249, 169] width 170 height 10
copy h3 "[PERSON_NAME]"
click at [209, 18] on input at bounding box center [198, 18] width 124 height 15
paste input "[PERSON_NAME]"
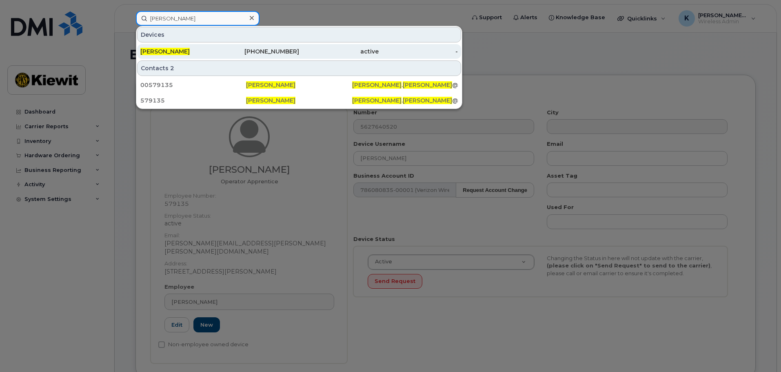
type input "[PERSON_NAME]"
click at [197, 50] on div "[PERSON_NAME]" at bounding box center [180, 51] width 80 height 8
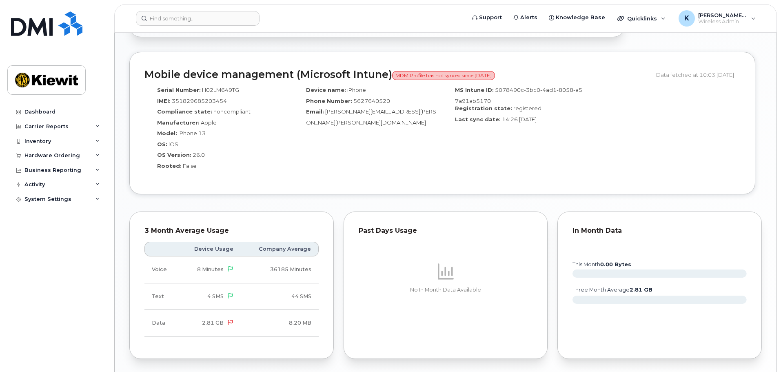
scroll to position [707, 0]
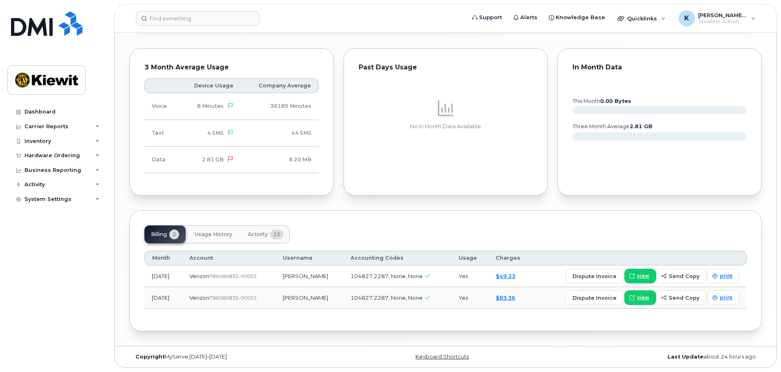
click at [257, 240] on button "Activity 12" at bounding box center [265, 234] width 49 height 18
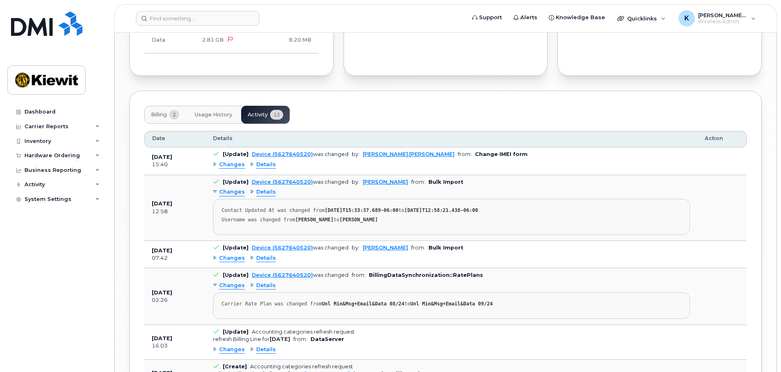
scroll to position [870, 0]
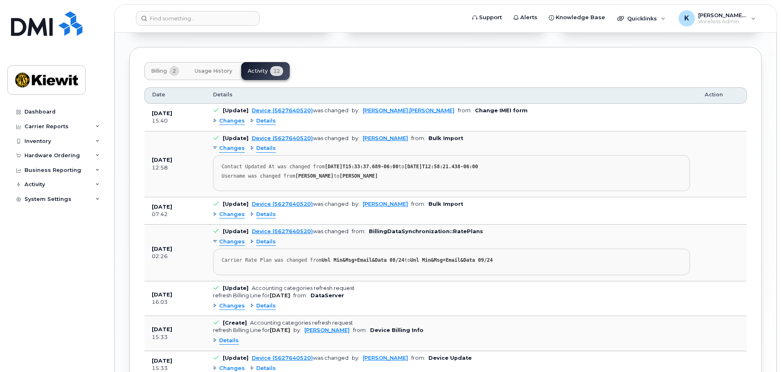
click at [258, 121] on span "Details" at bounding box center [266, 121] width 20 height 8
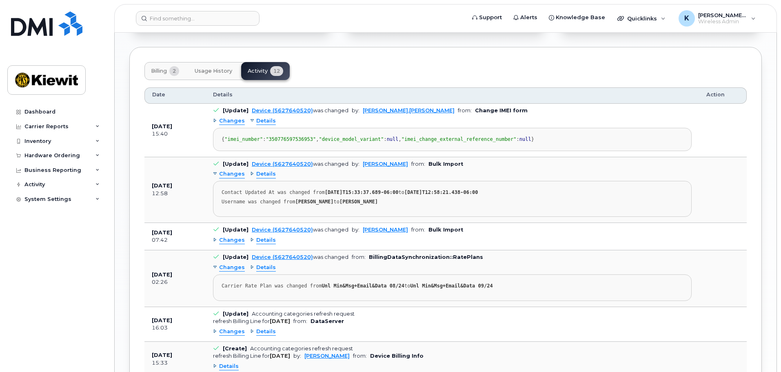
click at [237, 120] on span "Changes" at bounding box center [232, 121] width 26 height 8
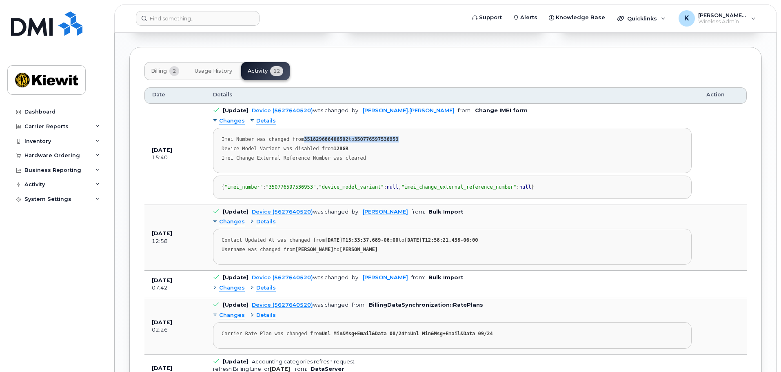
drag, startPoint x: 393, startPoint y: 140, endPoint x: 300, endPoint y: 141, distance: 93.4
click at [300, 141] on div "Imei Number was changed from 351829686406502 to 350776597536953" at bounding box center [452, 139] width 461 height 6
copy div "351829686406502 to 350776597536953"
click at [366, 73] on div "Billing 2 Usage History Activity 12" at bounding box center [445, 71] width 602 height 18
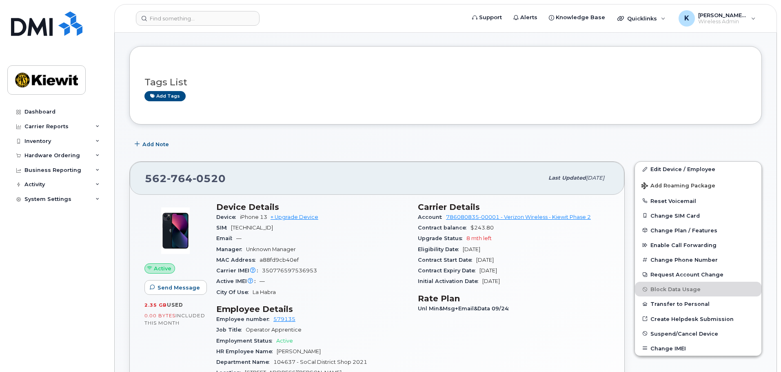
scroll to position [0, 0]
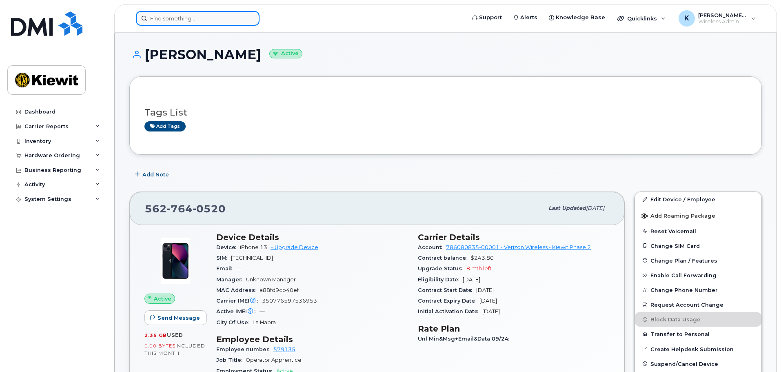
click at [178, 20] on input at bounding box center [198, 18] width 124 height 15
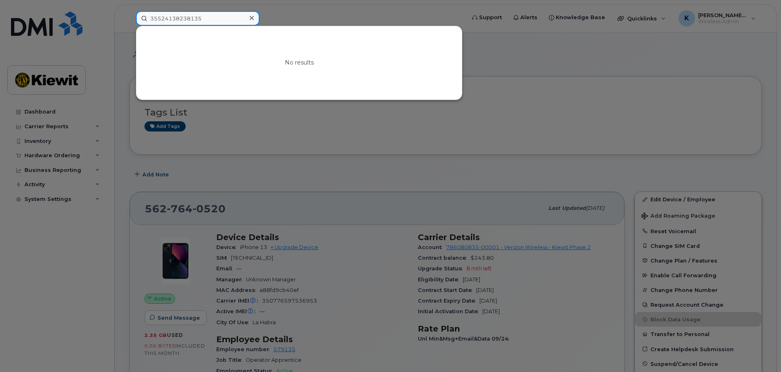
paste input "JMY5HQMYK1"
type input "JMY5HQMYK1"
